Goal: Task Accomplishment & Management: Manage account settings

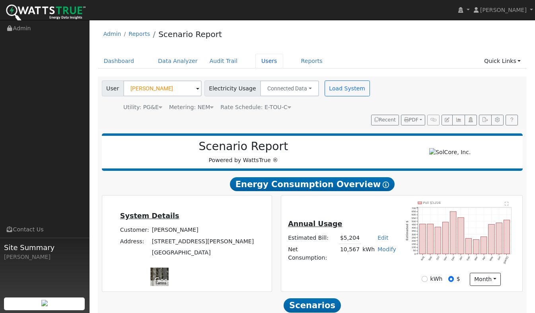
click at [258, 62] on link "Users" at bounding box center [269, 61] width 28 height 15
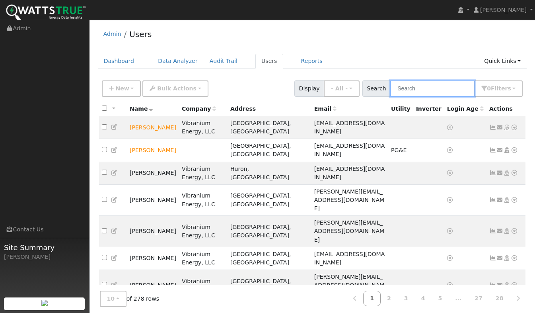
click at [423, 88] on input "text" at bounding box center [432, 88] width 84 height 16
click at [514, 125] on icon at bounding box center [514, 127] width 7 height 6
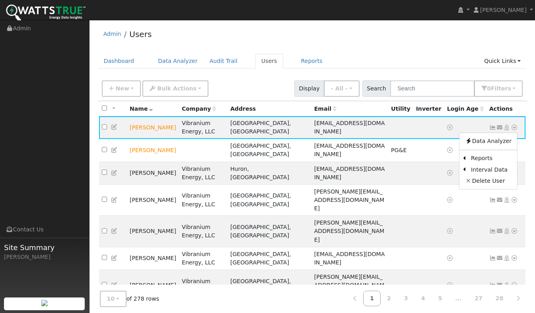
click at [516, 124] on icon at bounding box center [514, 127] width 7 height 6
click at [494, 126] on icon at bounding box center [492, 127] width 7 height 6
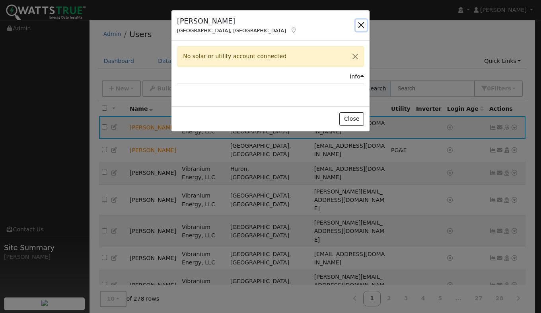
click at [363, 27] on button "button" at bounding box center [361, 24] width 11 height 11
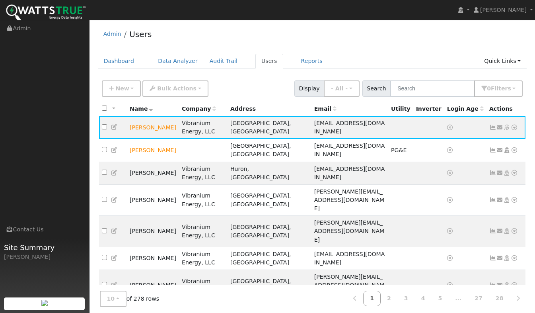
click at [514, 124] on icon at bounding box center [514, 127] width 7 height 6
click at [147, 123] on td "[PERSON_NAME]" at bounding box center [153, 127] width 52 height 23
click at [424, 91] on input "text" at bounding box center [432, 88] width 84 height 16
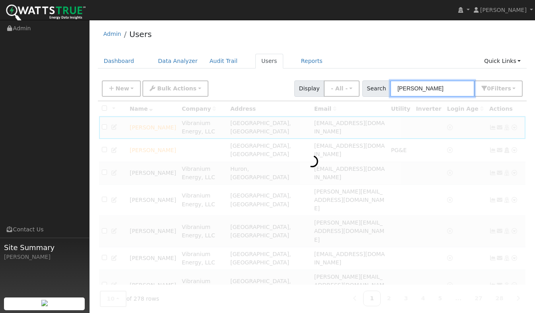
type input "[PERSON_NAME]"
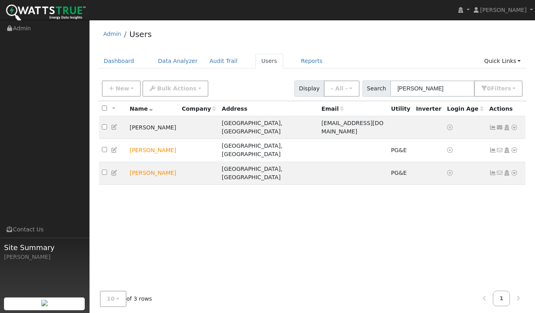
click at [515, 124] on icon at bounding box center [514, 127] width 7 height 6
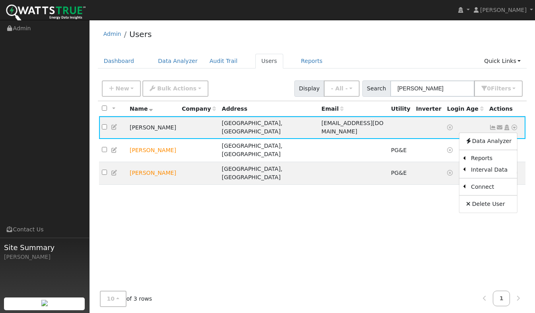
click at [280, 184] on div "All None All on page None on page Name Company Address Email Utility Inverter L…" at bounding box center [312, 195] width 429 height 188
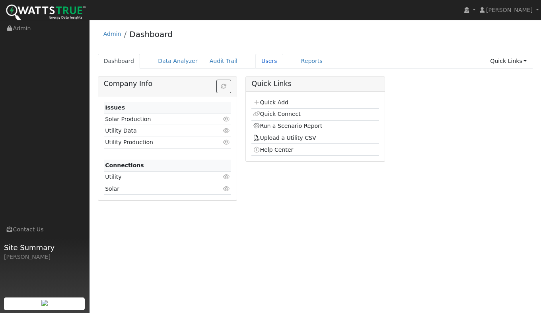
click at [255, 61] on link "Users" at bounding box center [269, 61] width 28 height 15
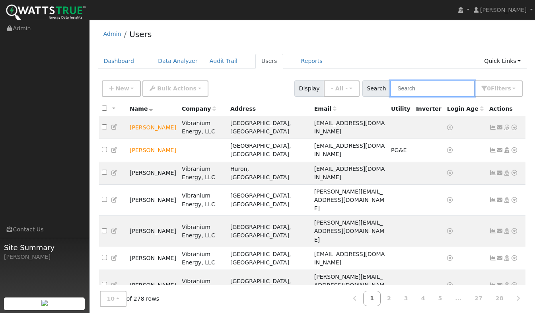
click at [433, 90] on input "text" at bounding box center [432, 88] width 84 height 16
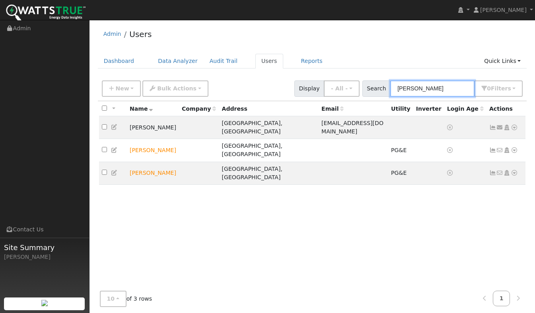
type input "[PERSON_NAME]"
click at [514, 125] on icon at bounding box center [514, 127] width 7 height 6
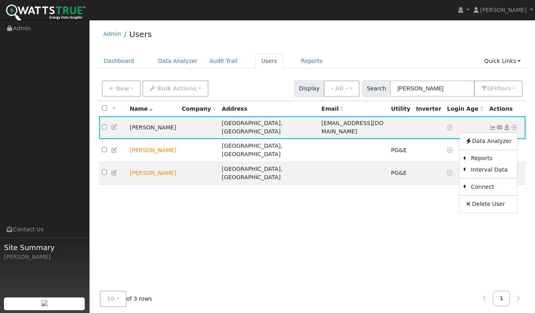
click at [0, 0] on link "Utility" at bounding box center [0, 0] width 0 height 0
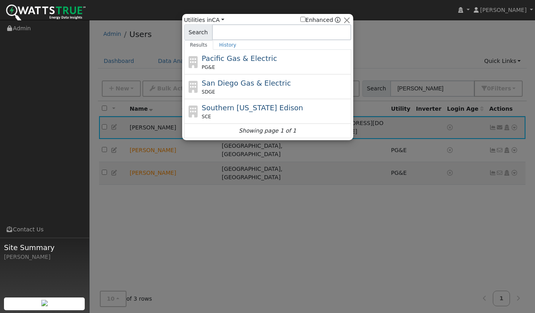
click at [249, 62] on span "Pacific Gas & Electric" at bounding box center [239, 58] width 75 height 8
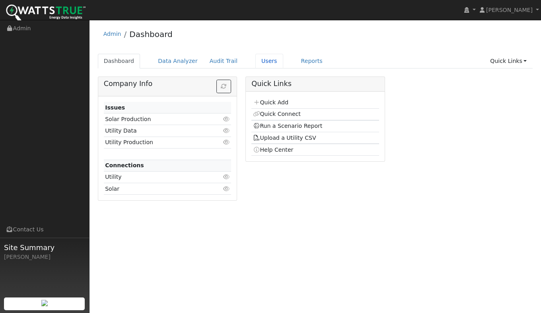
click at [255, 61] on link "Users" at bounding box center [269, 61] width 28 height 15
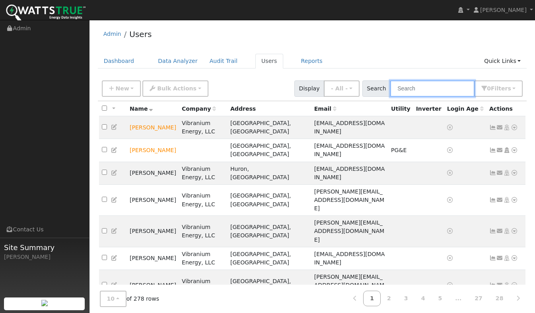
click at [416, 88] on input "text" at bounding box center [432, 88] width 84 height 16
type input "[PERSON_NAME]"
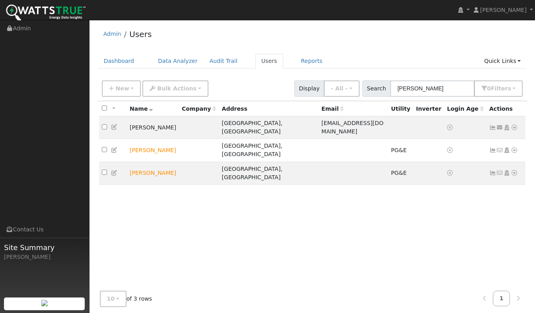
click at [513, 125] on icon at bounding box center [514, 127] width 7 height 6
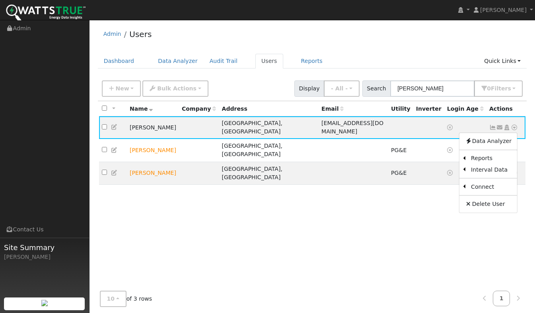
click at [0, 0] on link "Utility" at bounding box center [0, 0] width 0 height 0
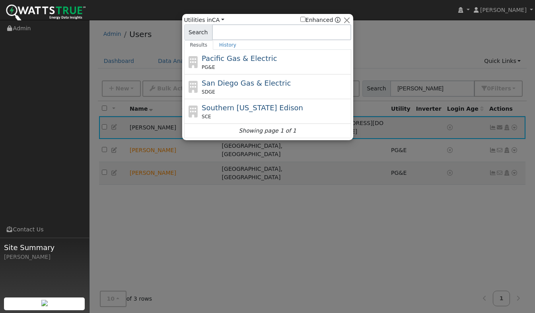
click at [225, 62] on span "Pacific Gas & Electric" at bounding box center [239, 58] width 75 height 8
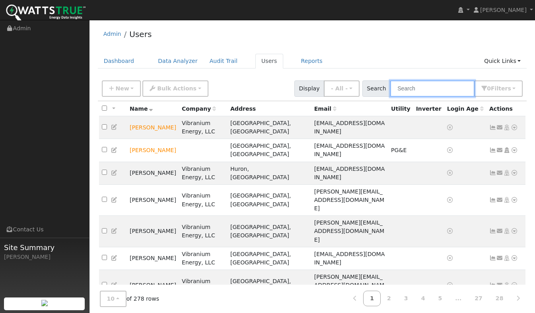
click at [419, 86] on input "text" at bounding box center [432, 88] width 84 height 16
type input "[PERSON_NAME]"
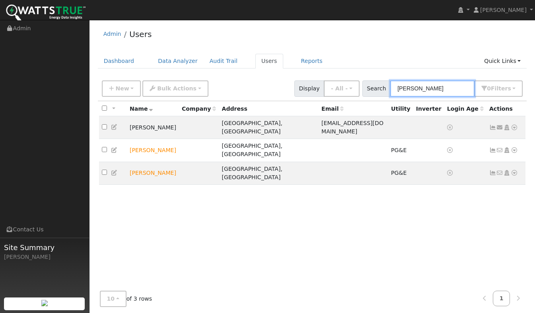
drag, startPoint x: 420, startPoint y: 89, endPoint x: 380, endPoint y: 95, distance: 40.2
click at [380, 95] on div "Search kim 0 Filter s My accounts Role Show - All - Show Leads Admin Billing Ad…" at bounding box center [442, 88] width 161 height 16
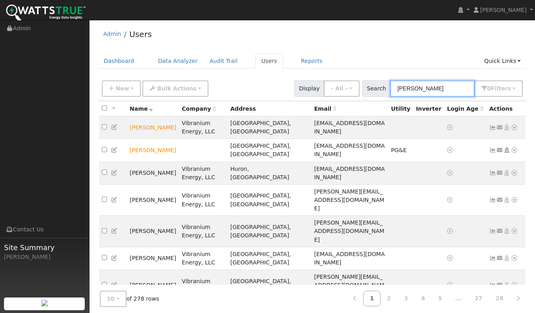
type input "[PERSON_NAME]"
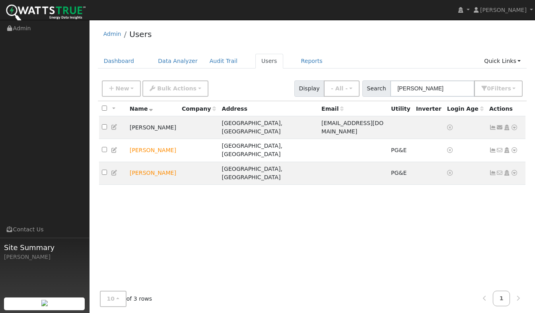
click at [514, 126] on icon at bounding box center [514, 127] width 7 height 6
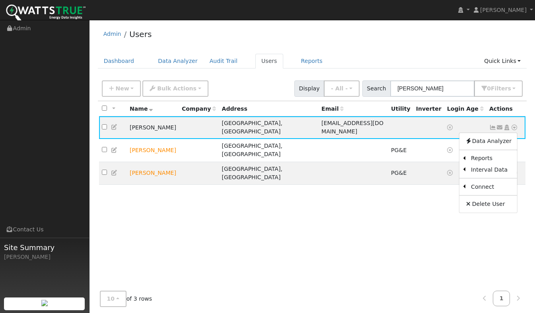
click at [0, 0] on link "Utility" at bounding box center [0, 0] width 0 height 0
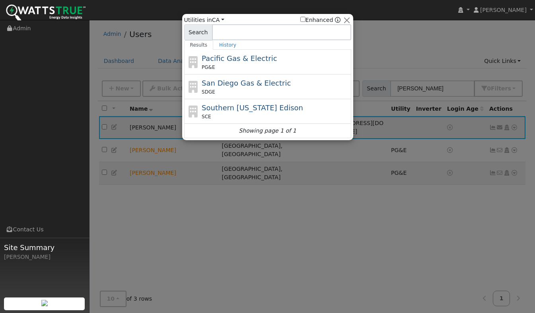
click at [209, 56] on span "Pacific Gas & Electric" at bounding box center [239, 58] width 75 height 8
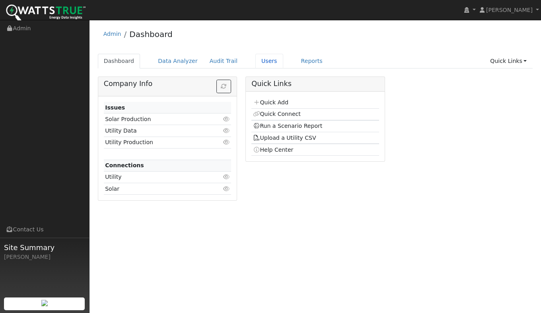
click at [258, 62] on link "Users" at bounding box center [269, 61] width 28 height 15
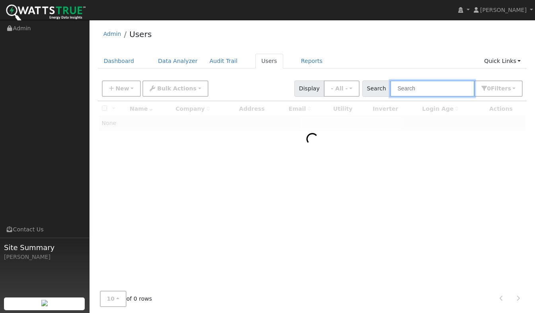
click at [435, 91] on input "text" at bounding box center [432, 88] width 84 height 16
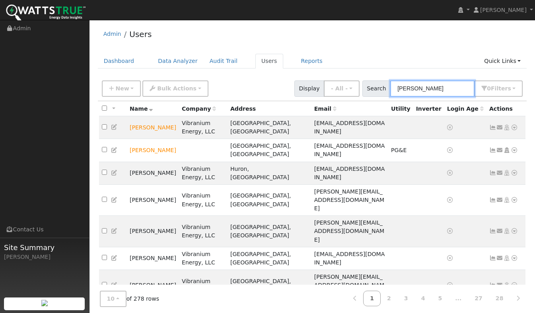
type input "[PERSON_NAME]"
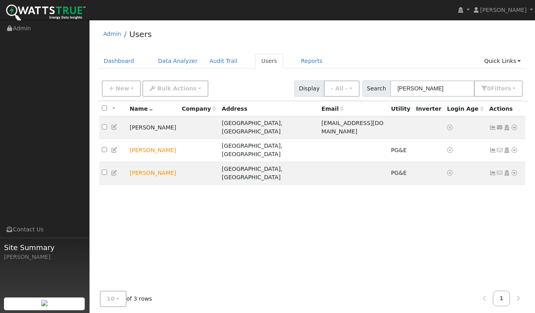
click at [516, 125] on icon at bounding box center [514, 127] width 7 height 6
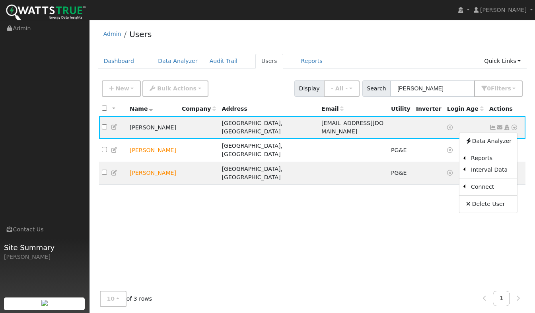
click at [0, 0] on link "Solar" at bounding box center [0, 0] width 0 height 0
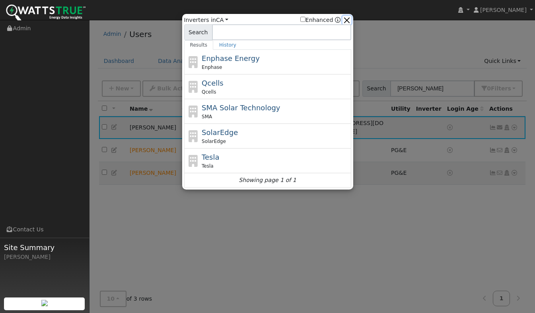
click at [349, 20] on button "button" at bounding box center [346, 20] width 8 height 8
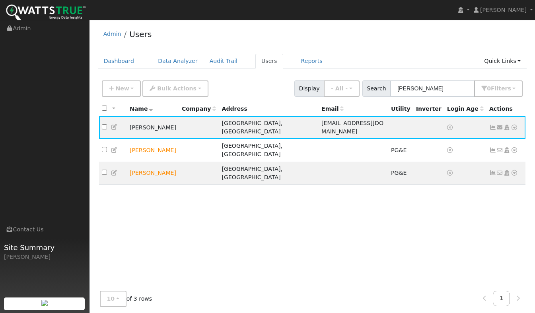
click at [515, 125] on icon at bounding box center [514, 127] width 7 height 6
click at [0, 0] on link "Utility" at bounding box center [0, 0] width 0 height 0
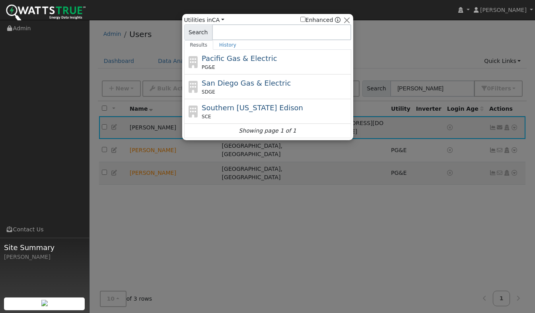
click at [246, 62] on span "Pacific Gas & Electric" at bounding box center [239, 58] width 75 height 8
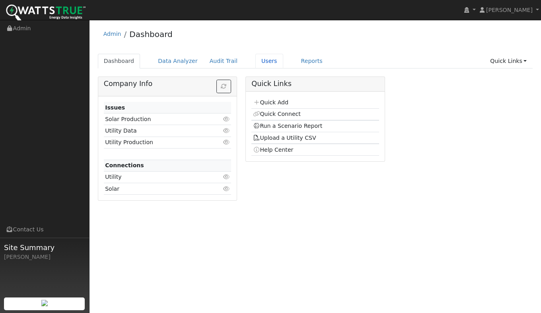
click at [256, 63] on link "Users" at bounding box center [269, 61] width 28 height 15
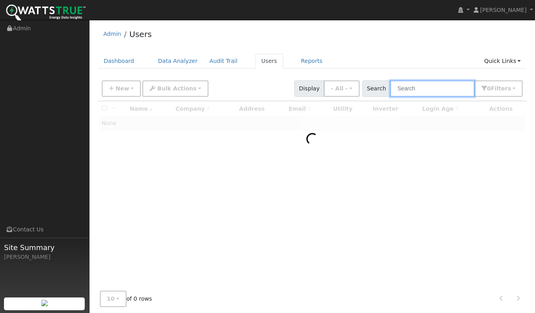
click at [442, 89] on input "text" at bounding box center [432, 88] width 84 height 16
type input "[PERSON_NAME]"
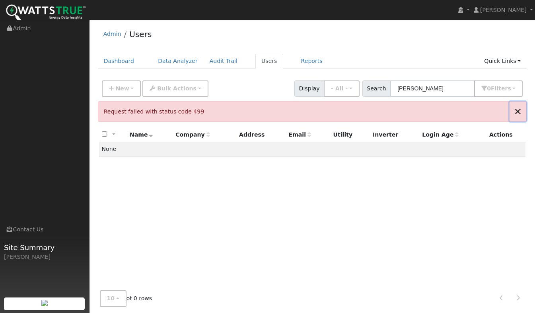
click at [520, 112] on button "Close" at bounding box center [517, 110] width 17 height 19
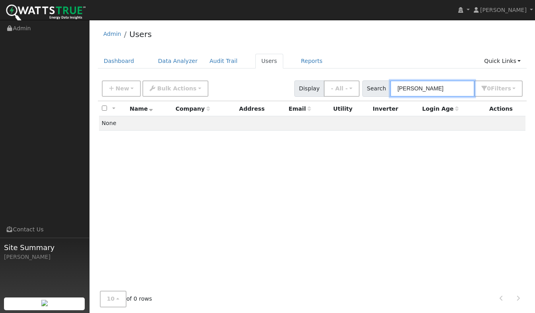
click at [431, 91] on input "[PERSON_NAME]" at bounding box center [432, 88] width 84 height 16
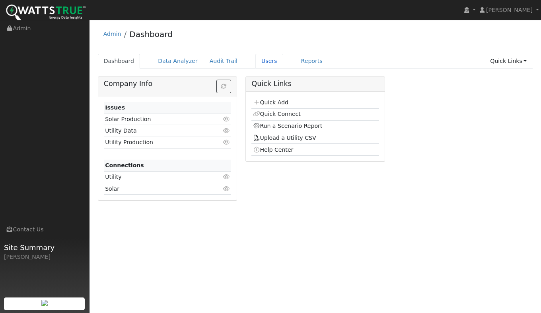
click at [257, 64] on link "Users" at bounding box center [269, 61] width 28 height 15
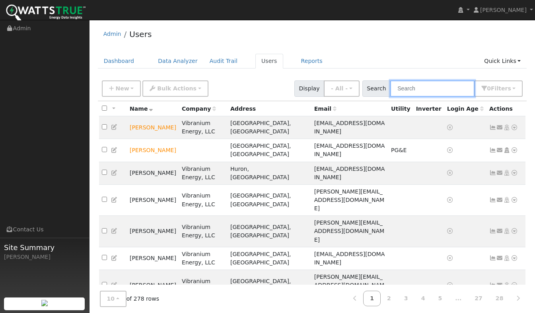
click at [440, 88] on input "text" at bounding box center [432, 88] width 84 height 16
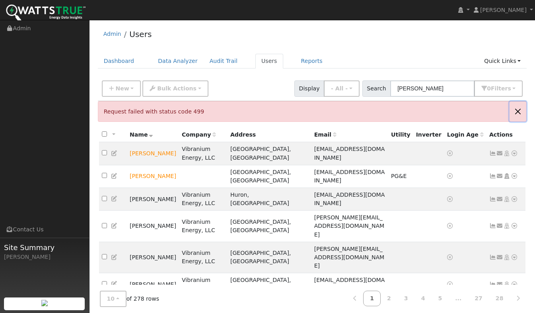
click at [520, 109] on button "Close" at bounding box center [517, 110] width 17 height 19
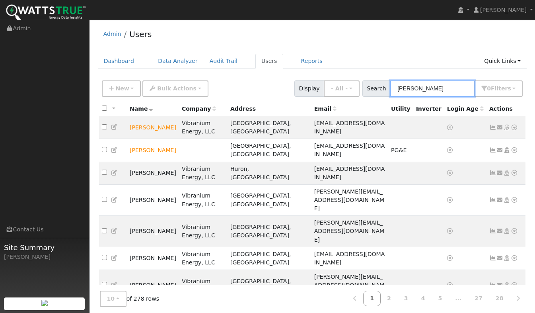
drag, startPoint x: 421, startPoint y: 89, endPoint x: 402, endPoint y: 93, distance: 19.8
click at [402, 93] on input "[PERSON_NAME]" at bounding box center [432, 88] width 84 height 16
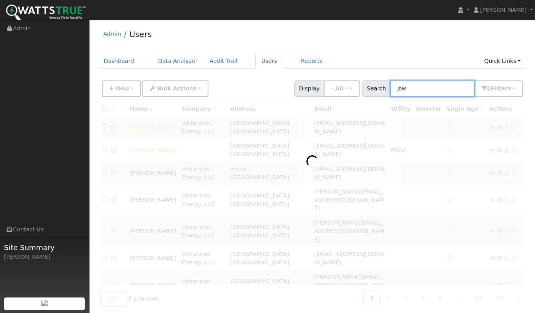
type input "jow"
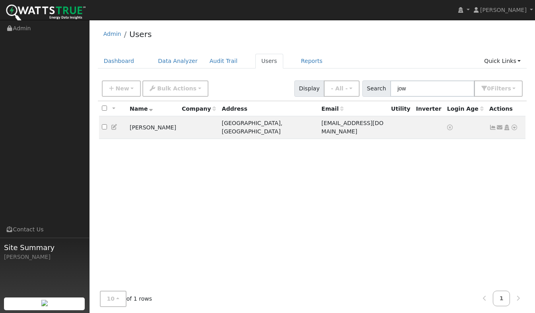
click at [516, 125] on icon at bounding box center [514, 127] width 7 height 6
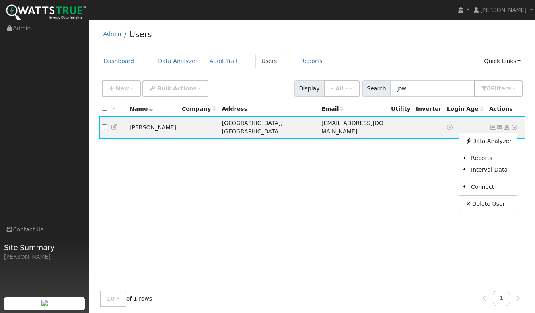
click at [0, 0] on link "Utility" at bounding box center [0, 0] width 0 height 0
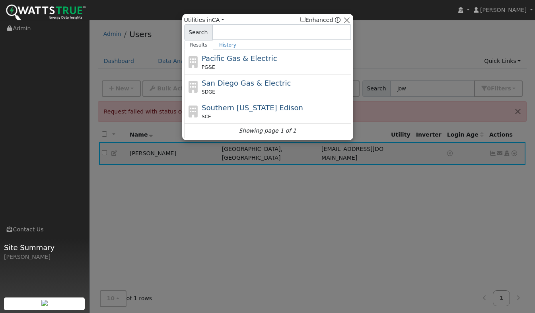
click at [214, 54] on span "Pacific Gas & Electric" at bounding box center [239, 58] width 75 height 8
